Goal: Task Accomplishment & Management: Use online tool/utility

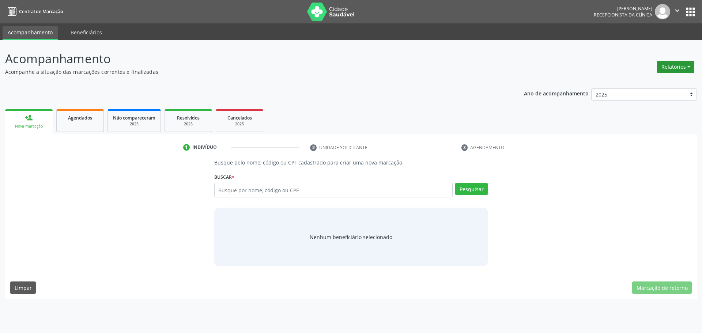
click at [672, 67] on button "Relatórios" at bounding box center [675, 67] width 37 height 12
drag, startPoint x: 665, startPoint y: 76, endPoint x: 664, endPoint y: 80, distance: 5.1
click at [665, 77] on ul "Agendamentos Procedimentos realizados" at bounding box center [655, 88] width 79 height 26
click at [663, 82] on link "Agendamentos" at bounding box center [655, 83] width 79 height 10
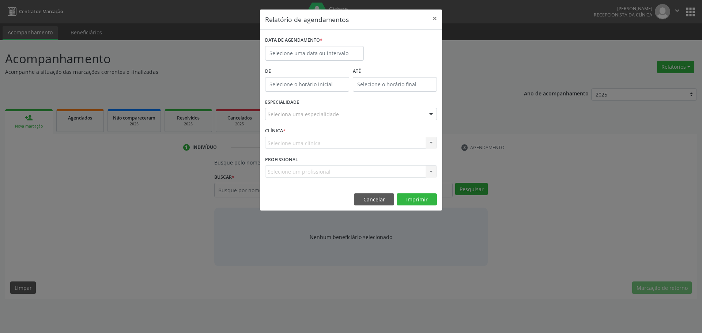
click at [303, 61] on div "DATA DE AGENDAMENTO *" at bounding box center [314, 50] width 102 height 31
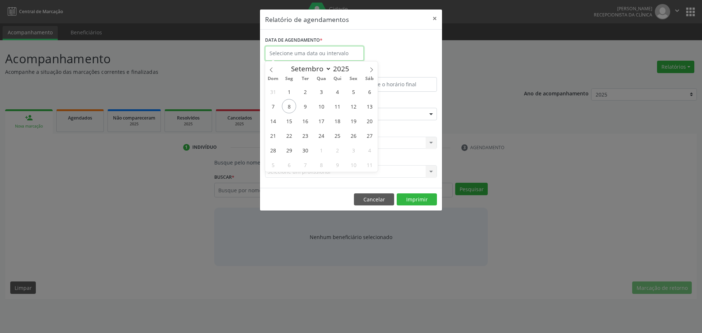
click at [305, 54] on input "text" at bounding box center [314, 53] width 99 height 15
click at [291, 107] on span "8" at bounding box center [289, 106] width 14 height 14
type input "[DATE]"
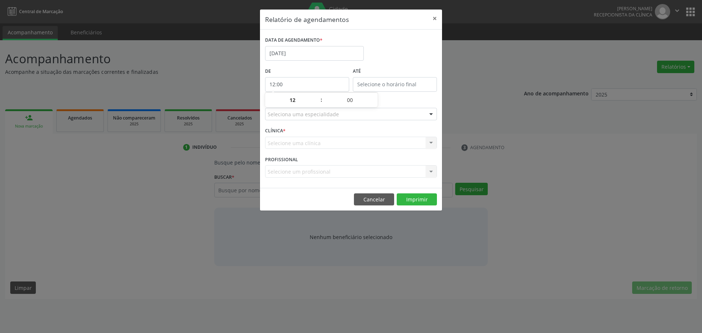
click at [308, 87] on input "12:00" at bounding box center [307, 84] width 84 height 15
click at [320, 103] on span at bounding box center [317, 103] width 5 height 7
type input "11:00"
type input "11"
click at [320, 103] on span at bounding box center [317, 103] width 5 height 7
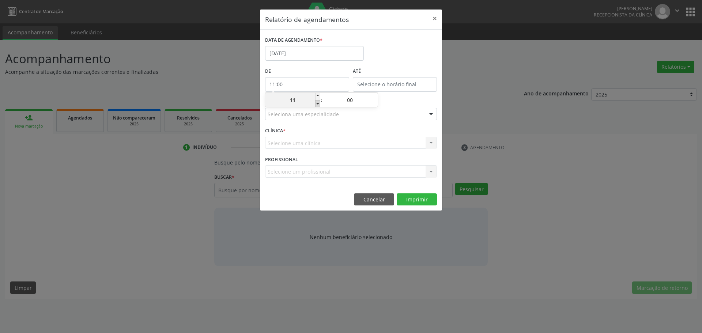
type input "10:00"
type input "10"
click at [320, 103] on span at bounding box center [317, 103] width 5 height 7
type input "09:00"
type input "09"
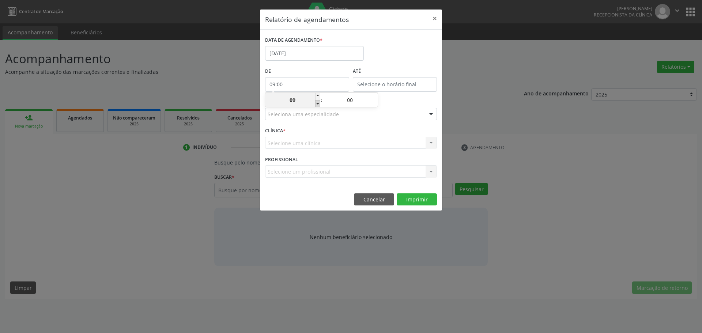
click at [320, 103] on span at bounding box center [317, 103] width 5 height 7
type input "08:00"
type input "08"
click at [320, 103] on span at bounding box center [317, 103] width 5 height 7
type input "07:00"
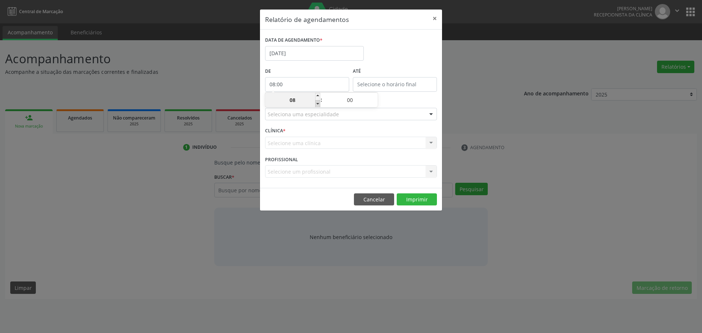
type input "07"
type input "12:00"
click at [386, 79] on input "12:00" at bounding box center [395, 84] width 84 height 15
click at [403, 75] on label "ATÉ" at bounding box center [395, 71] width 84 height 11
click at [382, 122] on div "ESPECIALIDADE Seleciona uma especialidade Todas as especialidades Alergologia A…" at bounding box center [351, 111] width 176 height 29
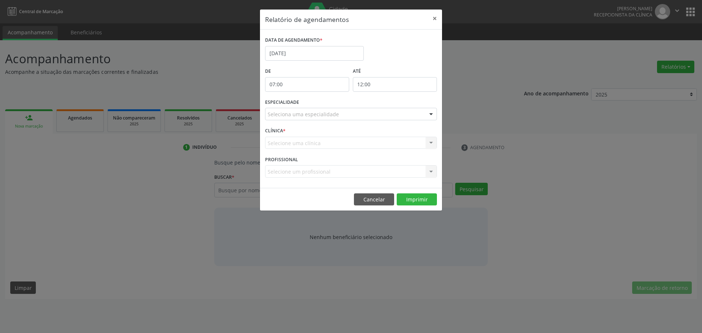
click at [381, 115] on div "Seleciona uma especialidade" at bounding box center [351, 114] width 172 height 12
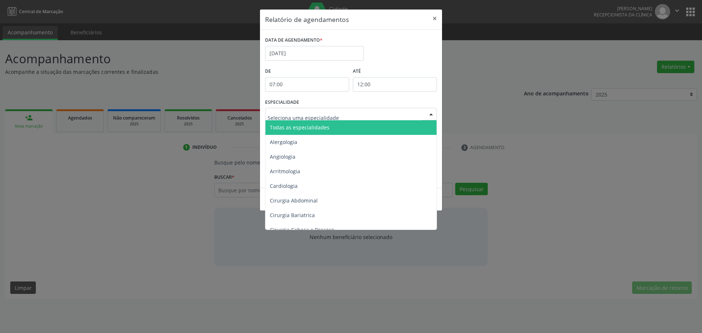
click at [357, 125] on span "Todas as especialidades" at bounding box center [351, 127] width 172 height 15
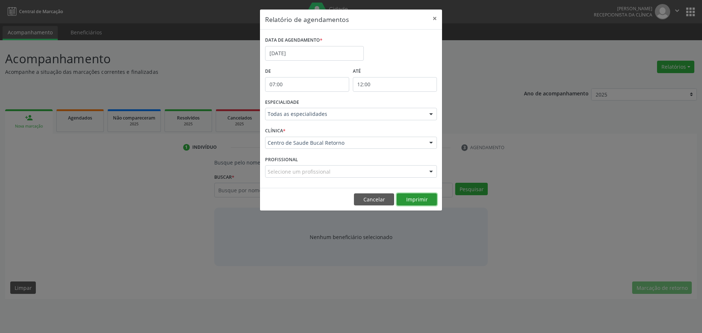
click at [424, 197] on button "Imprimir" at bounding box center [417, 199] width 40 height 12
